Goal: Communication & Community: Share content

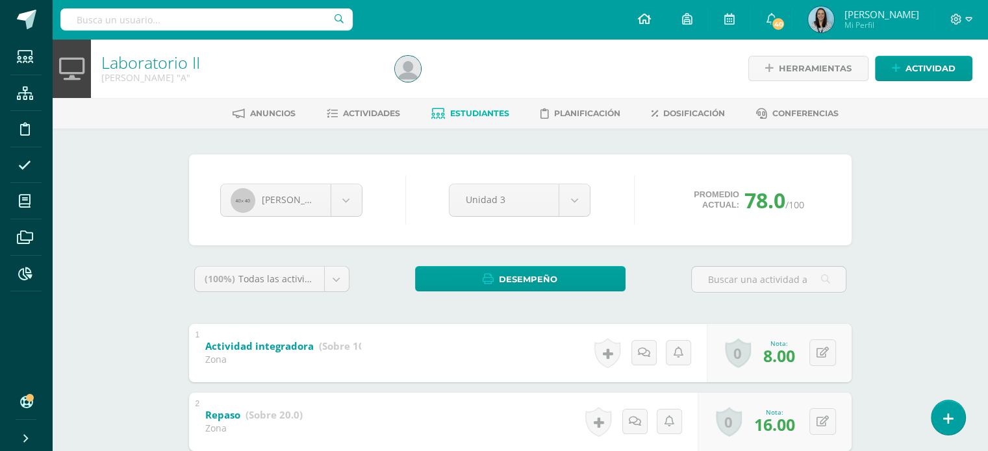
click at [650, 22] on icon at bounding box center [643, 19] width 13 height 12
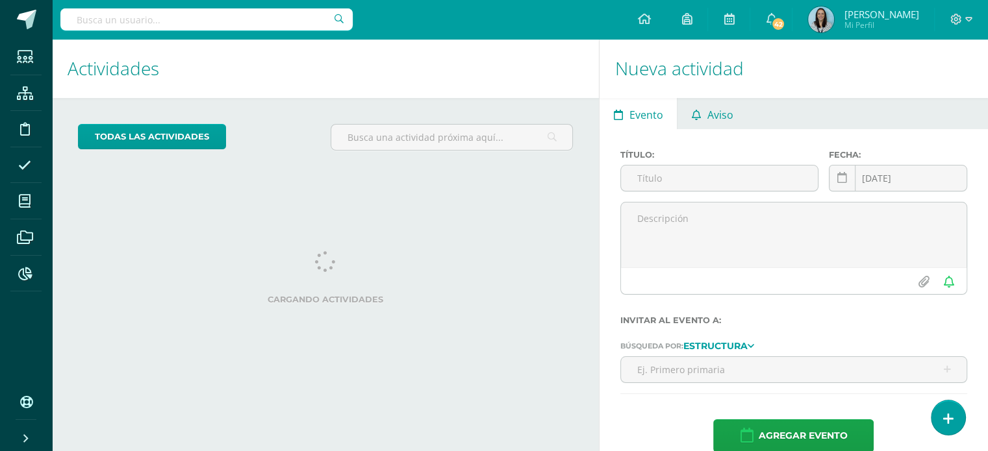
click at [709, 117] on span "Aviso" at bounding box center [720, 114] width 26 height 31
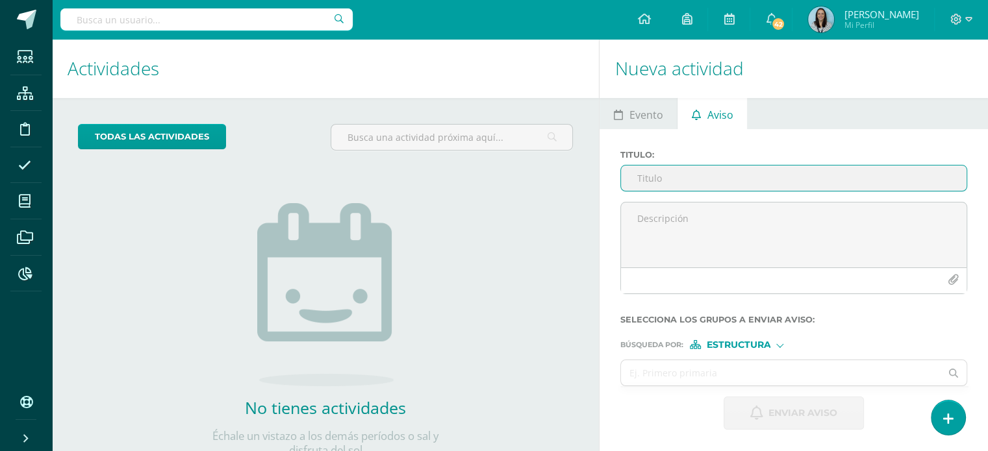
click at [683, 175] on input "Titulo :" at bounding box center [794, 178] width 346 height 25
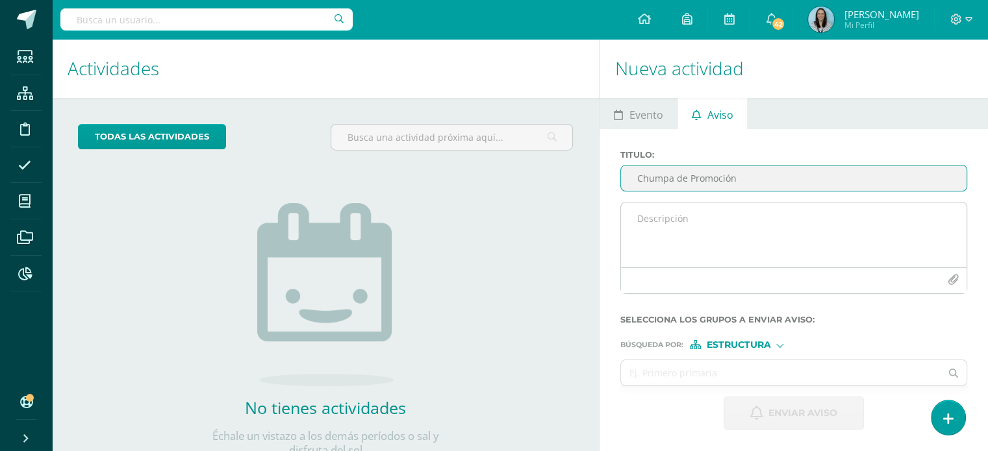
type input "Chumpa de Promoción"
click at [668, 220] on textarea at bounding box center [794, 235] width 346 height 65
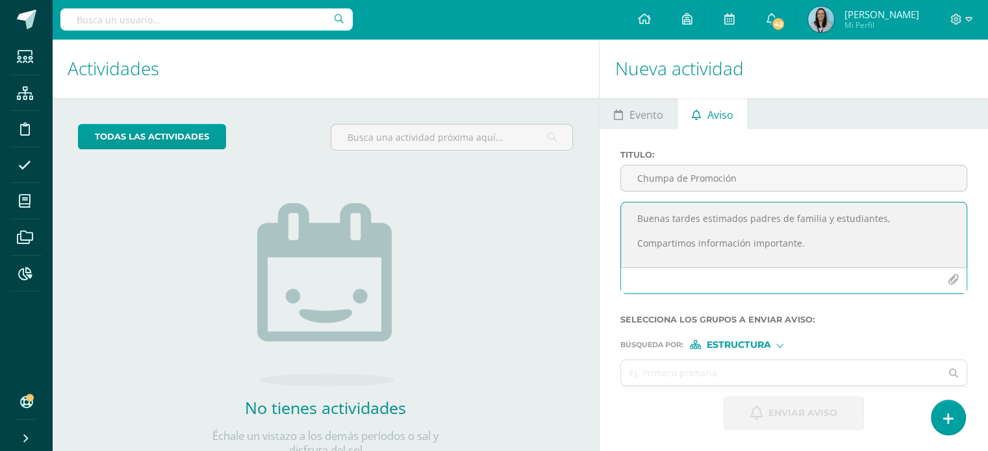
scroll to position [8, 0]
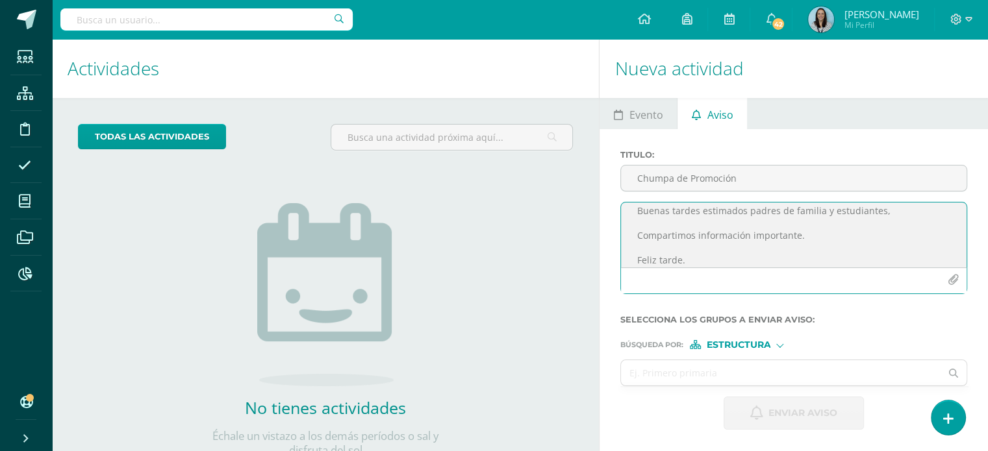
type textarea "Buenas tardes estimados padres de familia y estudiantes, Compartimos informació…"
click at [951, 281] on icon "button" at bounding box center [953, 280] width 11 height 11
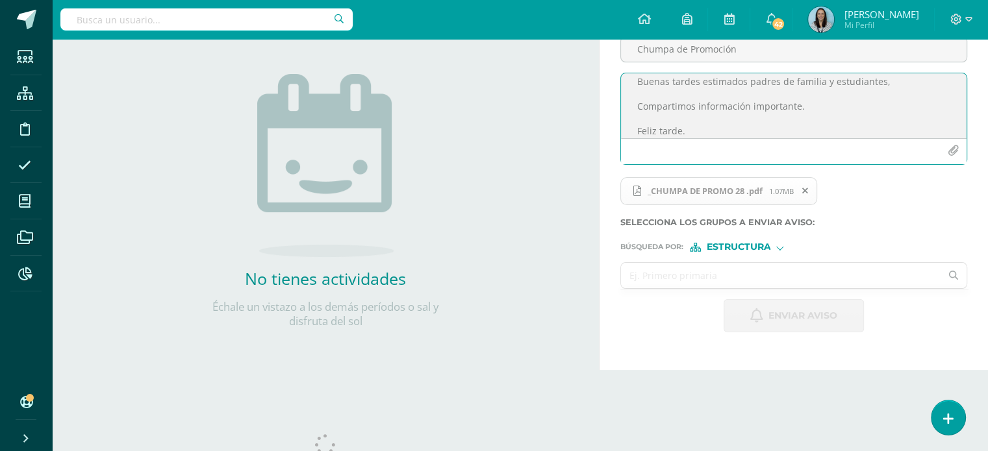
scroll to position [130, 0]
click at [694, 278] on input "text" at bounding box center [781, 274] width 320 height 25
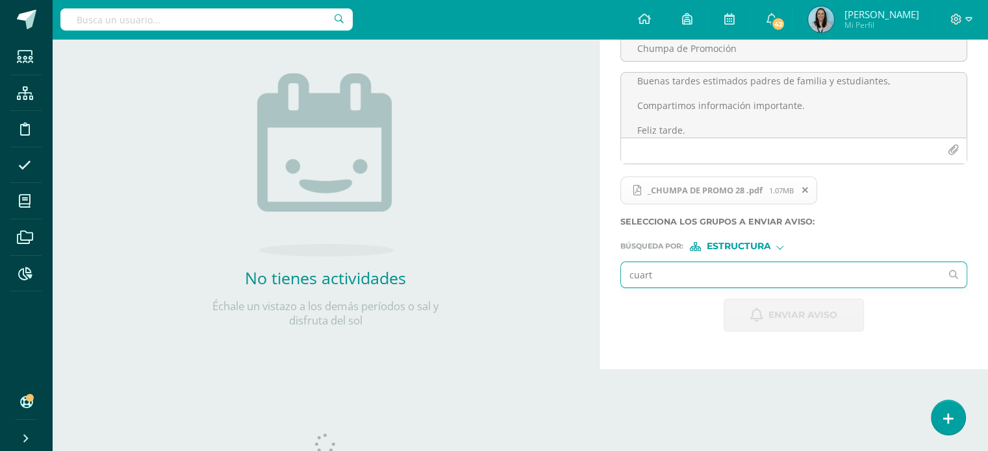
type input "cuarto"
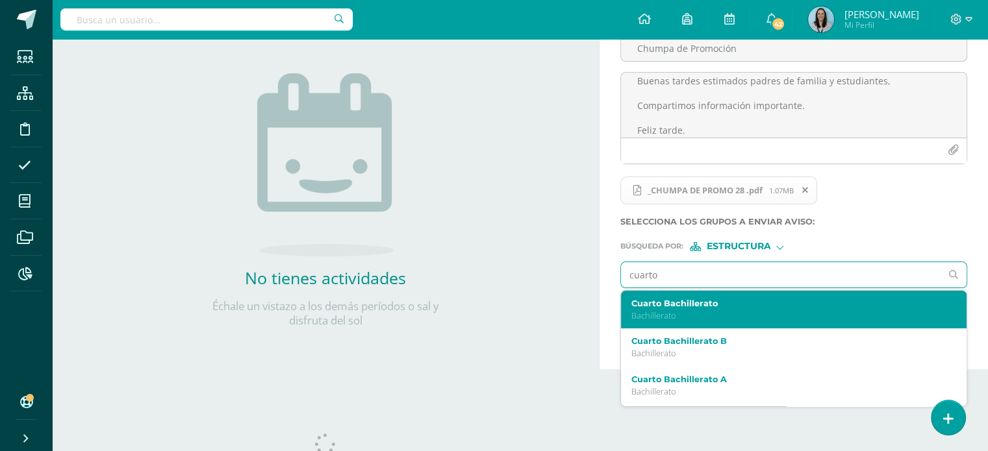
click at [691, 315] on p "Bachillerato" at bounding box center [786, 315] width 311 height 11
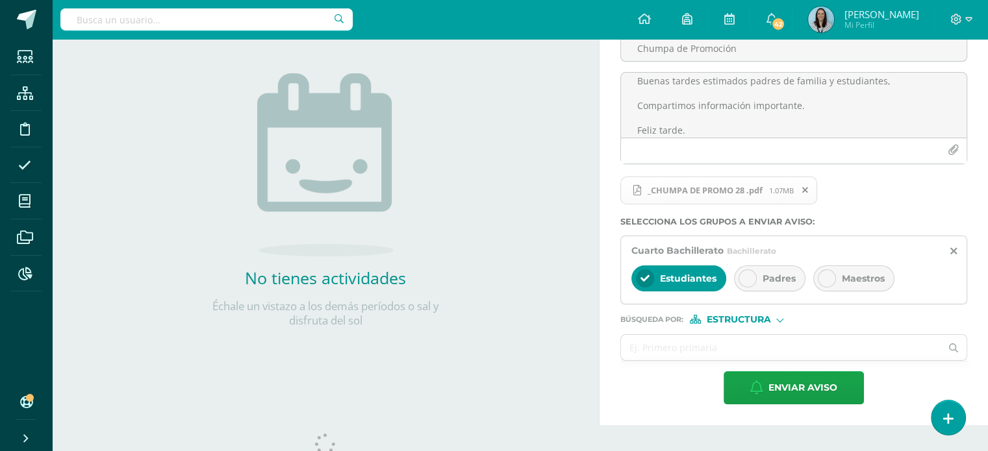
click at [744, 286] on div at bounding box center [747, 279] width 18 height 18
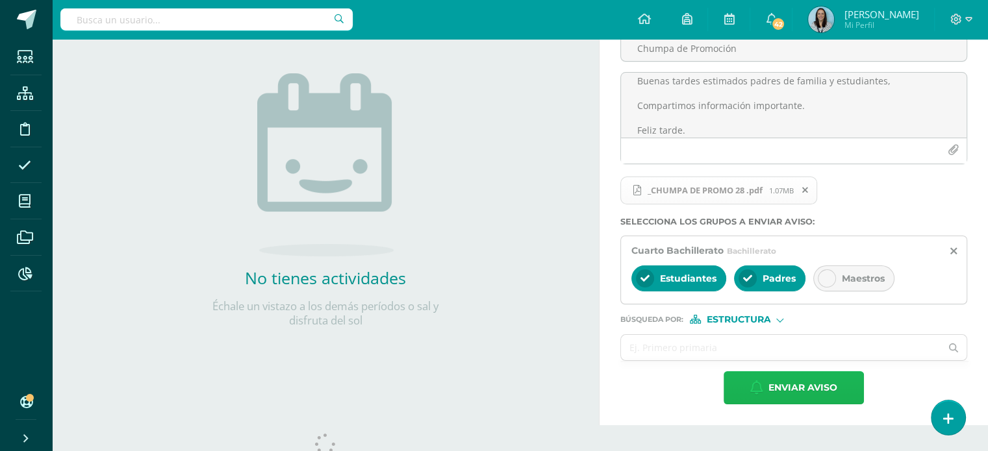
click at [800, 392] on span "Enviar aviso" at bounding box center [802, 388] width 69 height 32
